Goal: Task Accomplishment & Management: Use online tool/utility

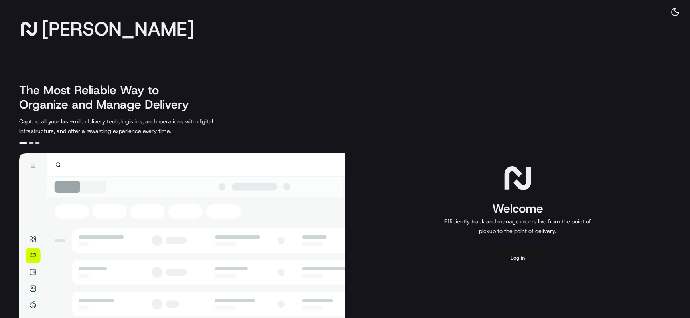
click at [527, 263] on button "Log in" at bounding box center [518, 257] width 64 height 19
